Goal: Navigation & Orientation: Understand site structure

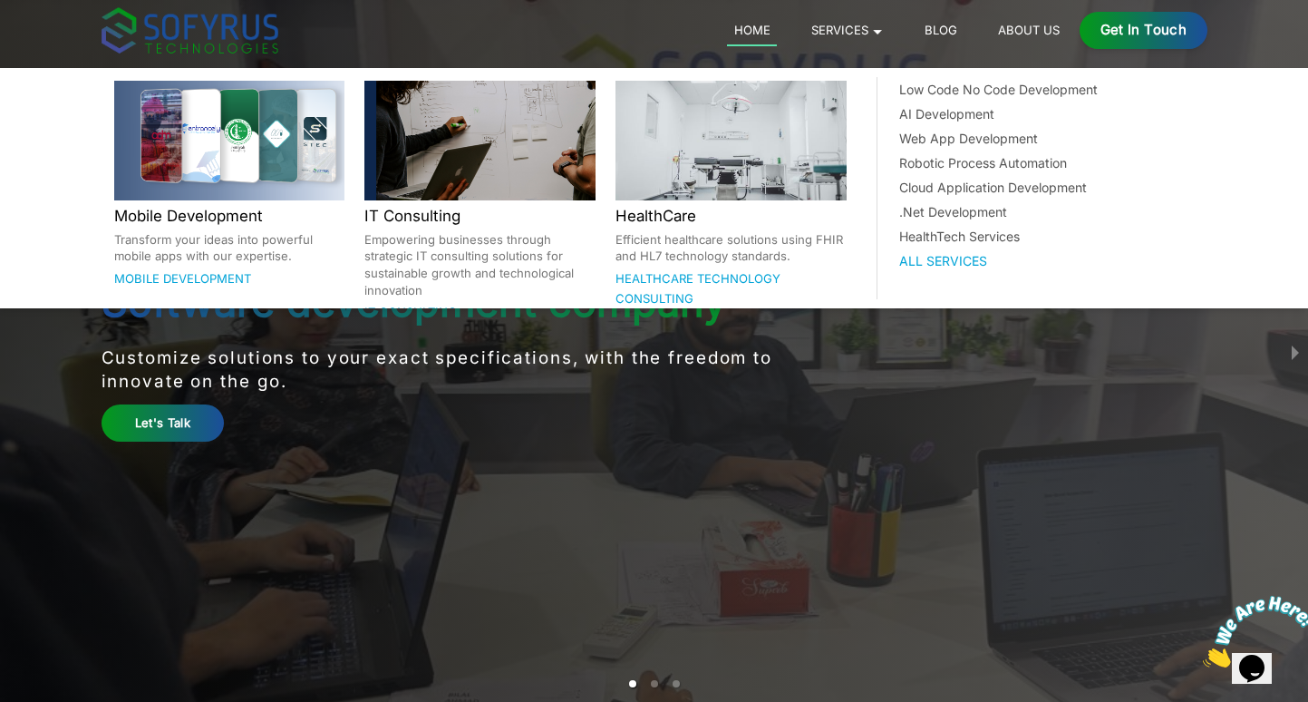
click at [849, 24] on link "Services 🞃" at bounding box center [847, 30] width 86 height 22
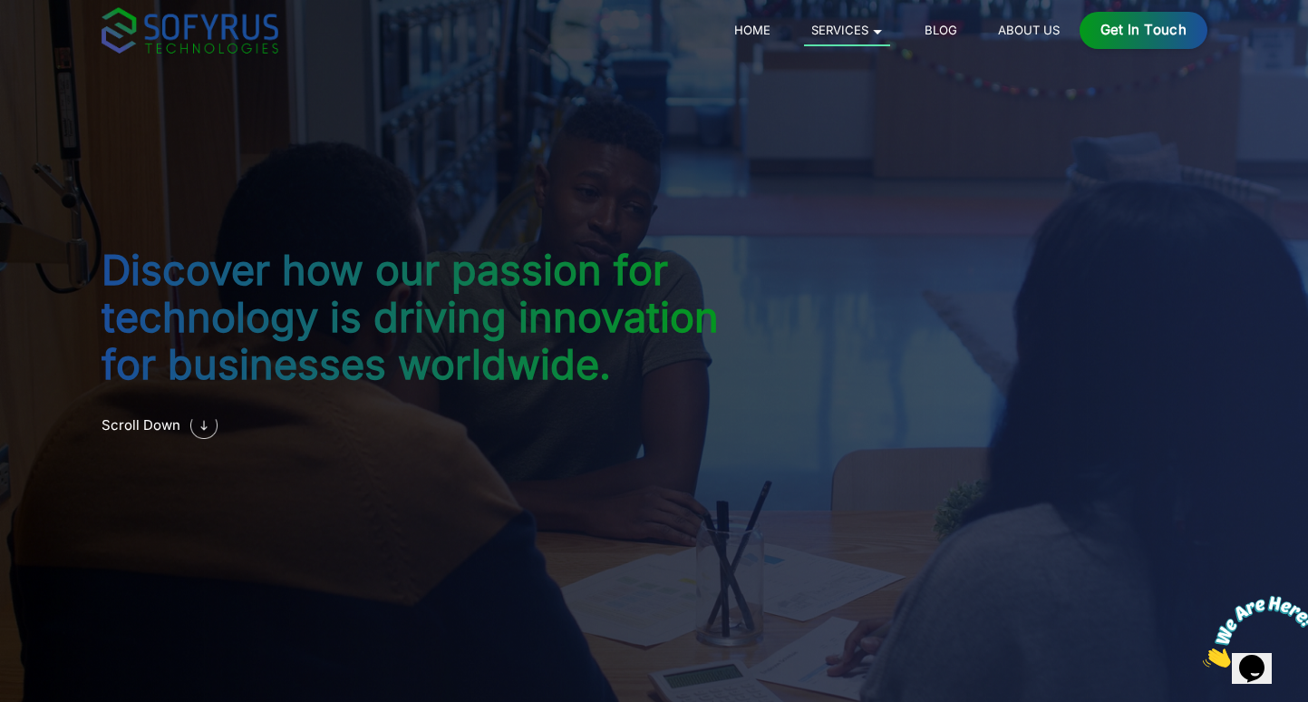
click at [1017, 27] on link "About Us" at bounding box center [1028, 30] width 75 height 22
